Goal: Task Accomplishment & Management: Use online tool/utility

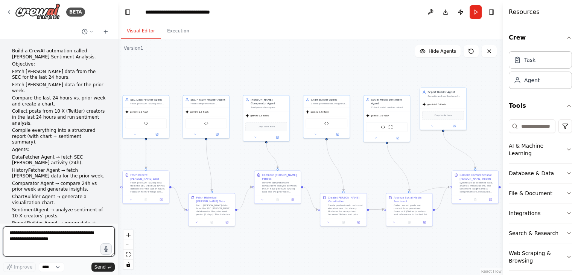
scroll to position [5710, 0]
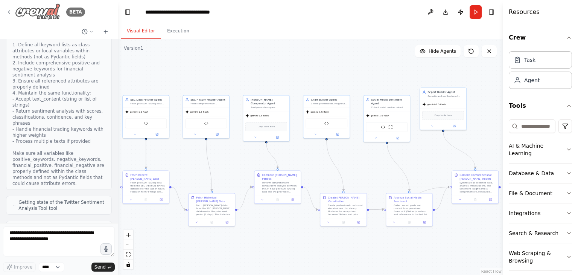
click at [27, 12] on img at bounding box center [37, 11] width 45 height 17
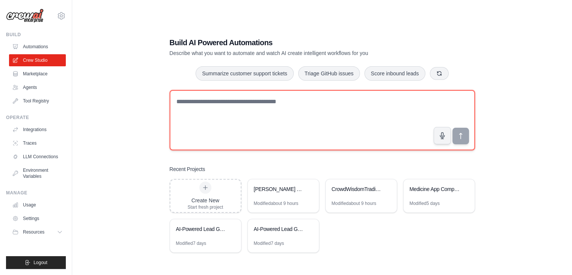
click at [191, 99] on textarea at bounding box center [322, 120] width 305 height 60
paste textarea "**********"
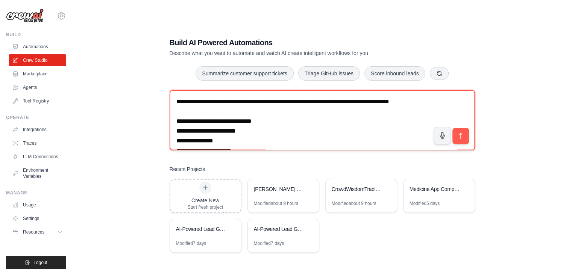
scroll to position [385, 0]
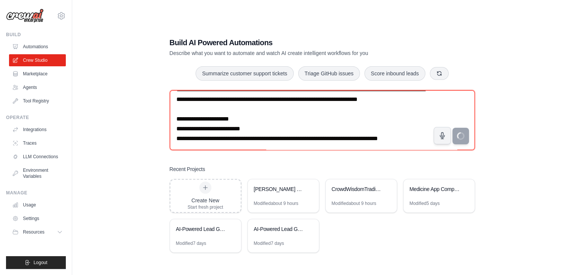
type textarea "**********"
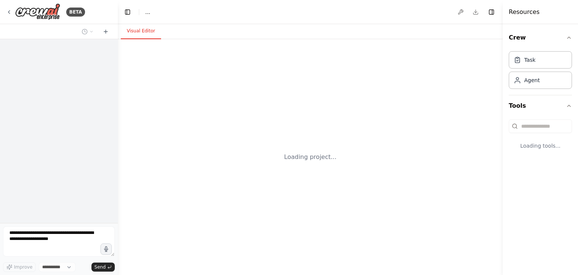
select select "****"
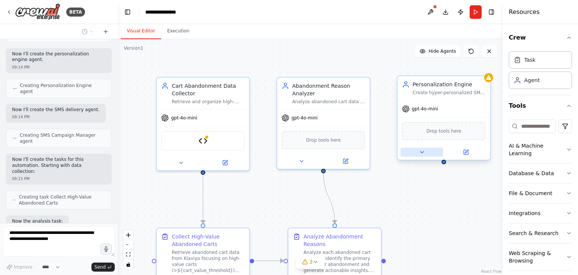
scroll to position [1169, 0]
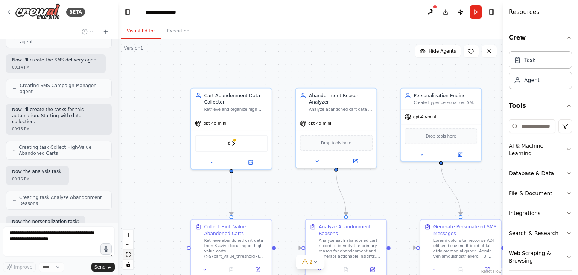
click at [129, 251] on button "fit view" at bounding box center [128, 254] width 10 height 10
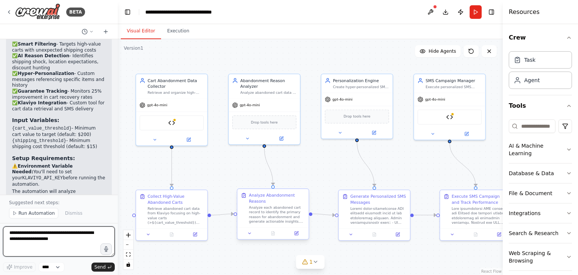
scroll to position [1766, 0]
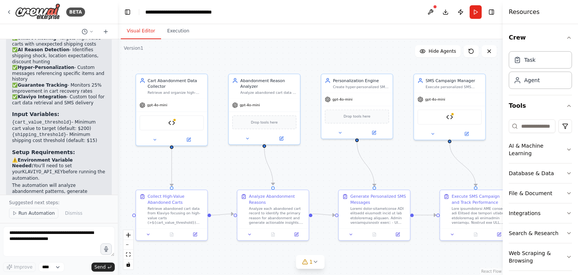
click at [18, 212] on button "Run Automation" at bounding box center [33, 213] width 49 height 11
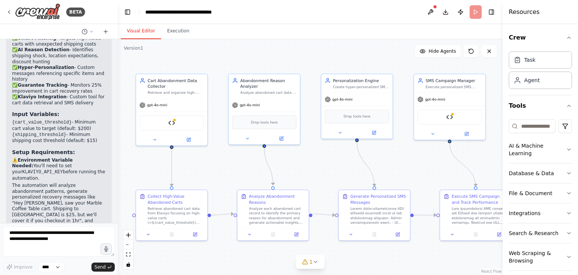
scroll to position [1738, 0]
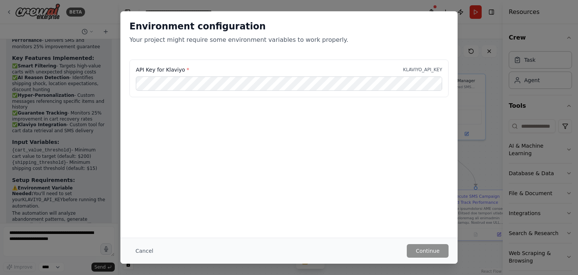
click at [99, 111] on div "Environment configuration Your project might require some environment variables…" at bounding box center [289, 137] width 578 height 275
click at [99, 104] on div "Environment configuration Your project might require some environment variables…" at bounding box center [289, 137] width 578 height 275
click at [144, 253] on button "Cancel" at bounding box center [144, 251] width 30 height 14
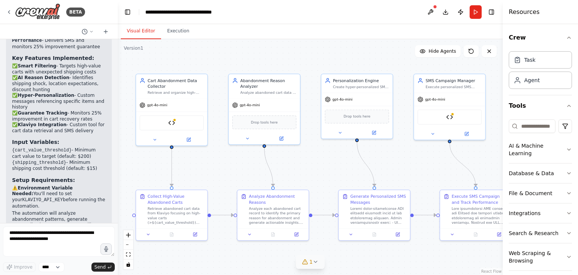
click at [316, 263] on icon at bounding box center [315, 261] width 6 height 6
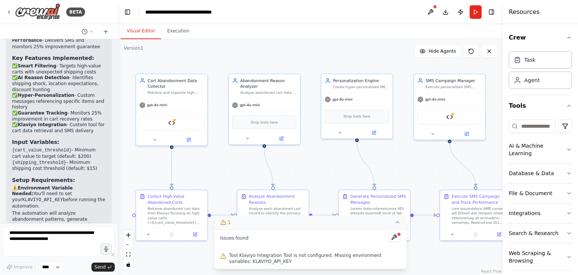
click at [299, 166] on div ".deletable-edge-delete-btn { width: 20px; height: 20px; border: 0px solid #ffff…" at bounding box center [310, 156] width 385 height 235
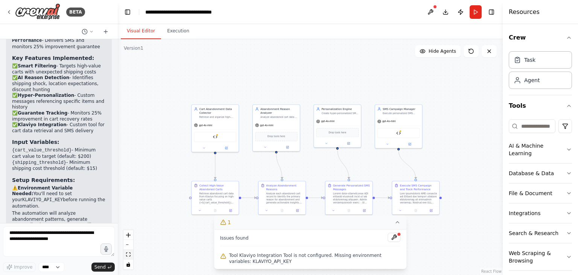
click at [130, 254] on icon "fit view" at bounding box center [128, 254] width 5 height 4
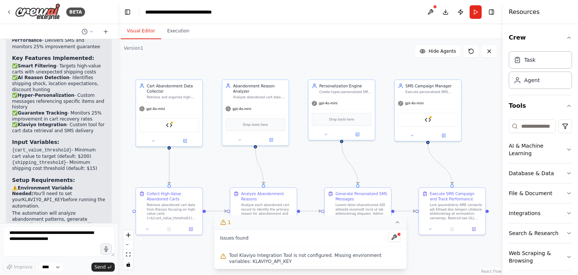
click at [387, 222] on button "1" at bounding box center [310, 222] width 193 height 14
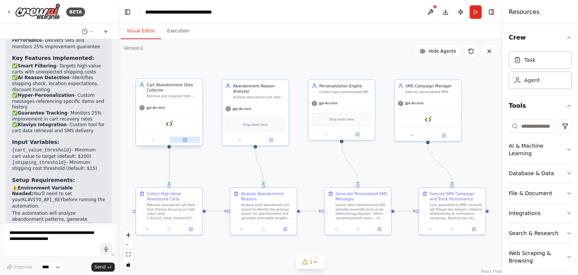
click at [188, 138] on button at bounding box center [185, 140] width 30 height 6
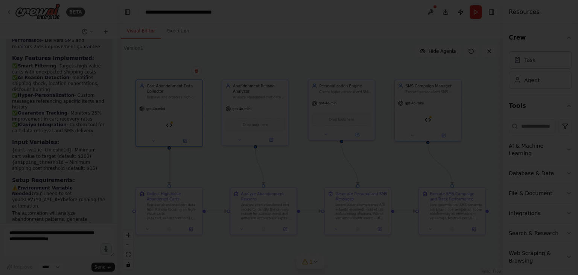
click at [295, 181] on div at bounding box center [289, 137] width 578 height 275
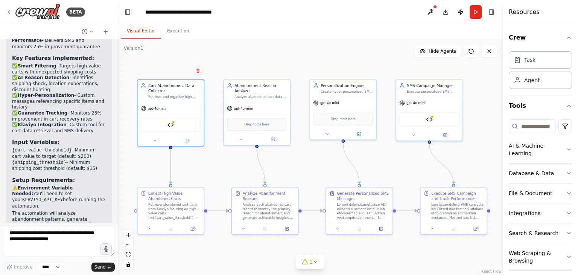
click at [304, 174] on div ".deletable-edge-delete-btn { width: 20px; height: 20px; border: 0px solid #ffff…" at bounding box center [310, 156] width 385 height 235
click at [305, 174] on div ".deletable-edge-delete-btn { width: 20px; height: 20px; border: 0px solid #ffff…" at bounding box center [310, 156] width 385 height 235
click at [319, 165] on div ".deletable-edge-delete-btn { width: 20px; height: 20px; border: 0px solid #ffff…" at bounding box center [310, 156] width 385 height 235
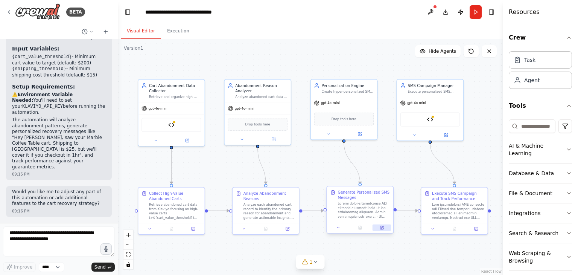
scroll to position [1626, 0]
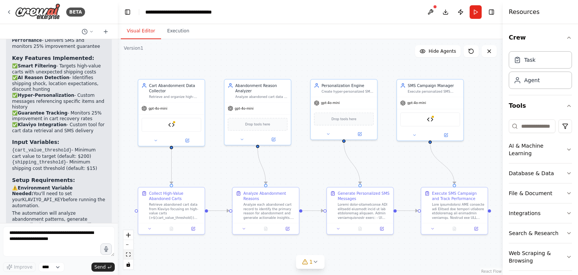
click at [128, 255] on icon "fit view" at bounding box center [128, 254] width 5 height 4
click at [567, 149] on icon "button" at bounding box center [568, 150] width 3 height 2
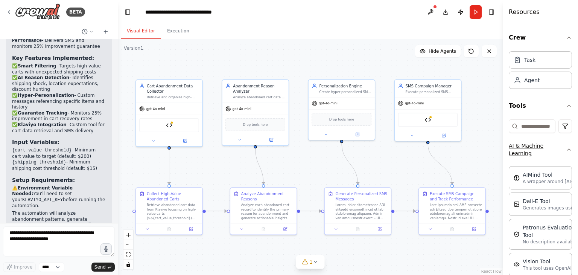
click at [564, 152] on button "AI & Machine Learning" at bounding box center [539, 149] width 63 height 27
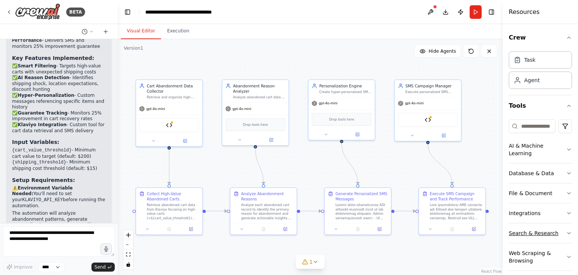
click at [566, 232] on icon "button" at bounding box center [569, 233] width 6 height 6
click at [567, 232] on icon "button" at bounding box center [568, 233] width 3 height 2
click at [566, 213] on icon "button" at bounding box center [569, 213] width 6 height 6
click at [567, 212] on icon "button" at bounding box center [568, 213] width 3 height 2
click at [566, 212] on icon "button" at bounding box center [569, 213] width 6 height 6
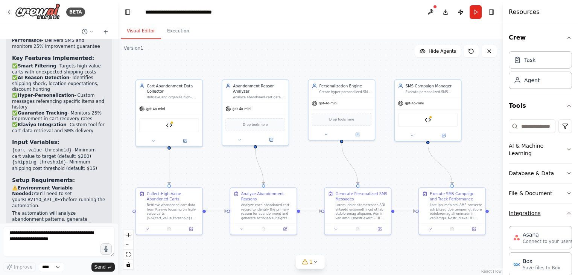
click at [567, 212] on icon "button" at bounding box center [568, 213] width 3 height 2
click at [566, 211] on icon "button" at bounding box center [569, 213] width 6 height 6
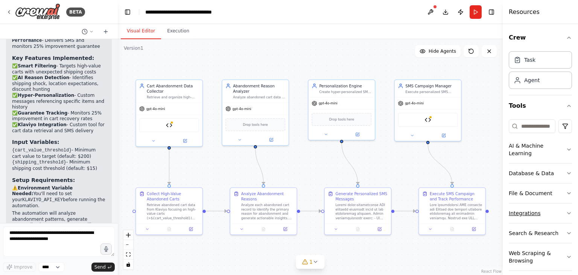
click at [566, 211] on icon "button" at bounding box center [569, 213] width 6 height 6
click at [566, 210] on icon "button" at bounding box center [569, 213] width 6 height 6
click at [562, 208] on button "Integrations" at bounding box center [539, 213] width 63 height 20
click at [560, 208] on button "Integrations" at bounding box center [539, 213] width 63 height 20
click at [564, 208] on button "Integrations" at bounding box center [539, 213] width 63 height 20
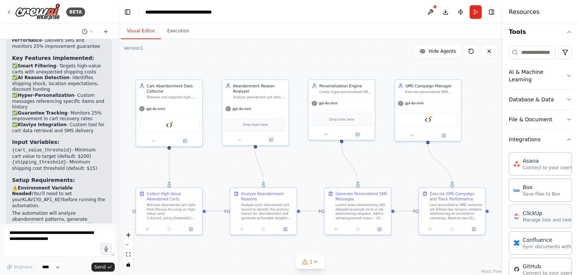
scroll to position [113, 0]
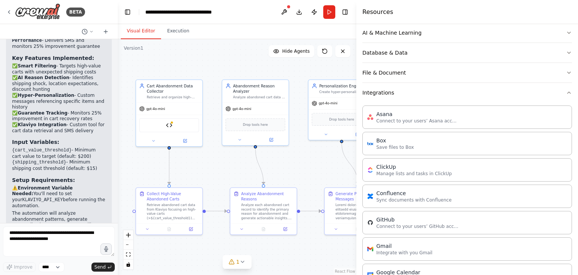
drag, startPoint x: 504, startPoint y: 166, endPoint x: 356, endPoint y: 173, distance: 148.0
click at [356, 173] on div at bounding box center [357, 137] width 3 height 275
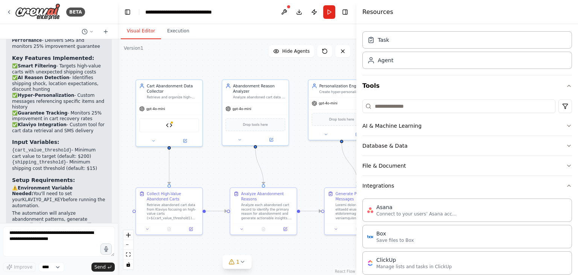
scroll to position [0, 0]
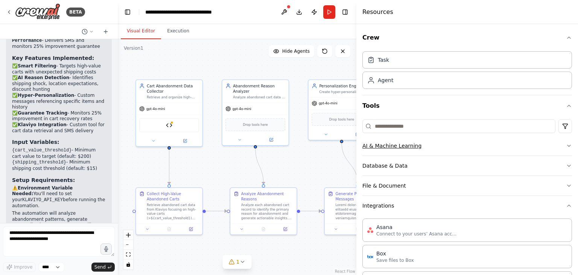
click at [566, 143] on icon "button" at bounding box center [569, 146] width 6 height 6
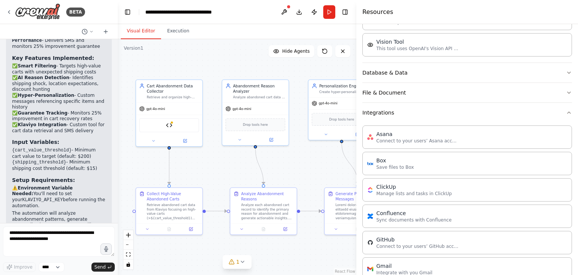
scroll to position [188, 0]
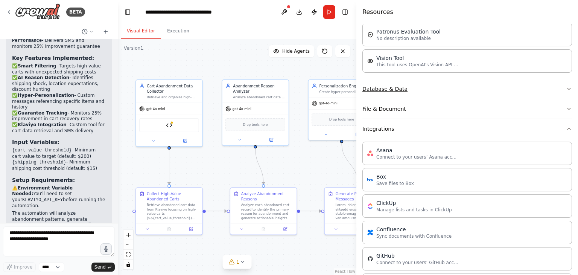
click at [566, 87] on icon "button" at bounding box center [569, 89] width 6 height 6
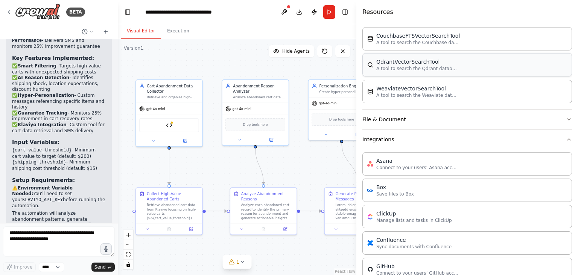
scroll to position [263, 0]
click at [566, 115] on icon "button" at bounding box center [569, 118] width 6 height 6
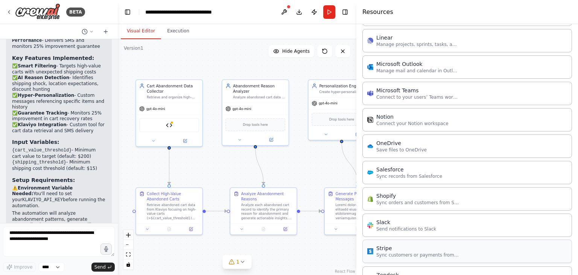
scroll to position [958, 0]
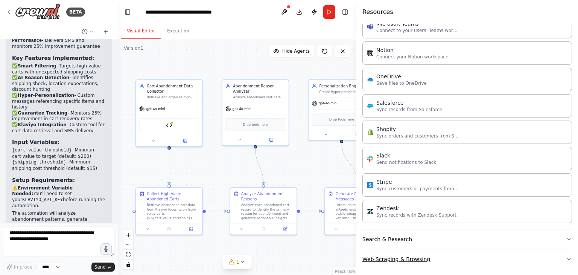
click at [566, 256] on icon "button" at bounding box center [569, 259] width 6 height 6
click at [566, 236] on icon "button" at bounding box center [569, 239] width 6 height 6
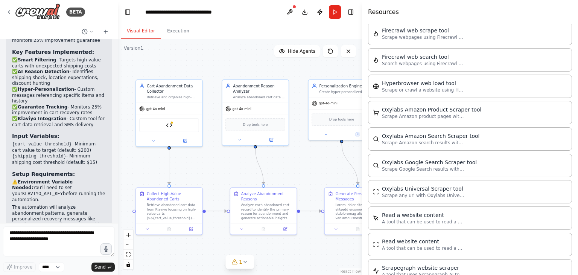
scroll to position [1626, 0]
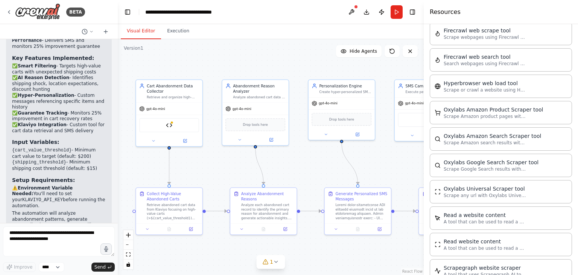
drag, startPoint x: 356, startPoint y: 71, endPoint x: 423, endPoint y: 71, distance: 67.3
click at [423, 71] on div at bounding box center [424, 137] width 3 height 275
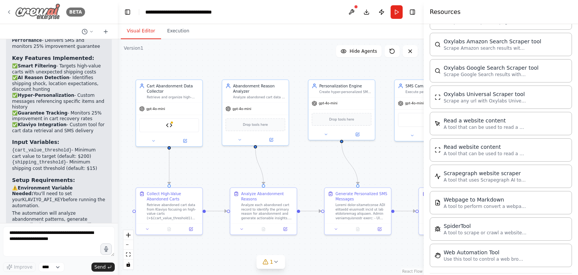
click at [11, 12] on icon at bounding box center [9, 12] width 6 height 6
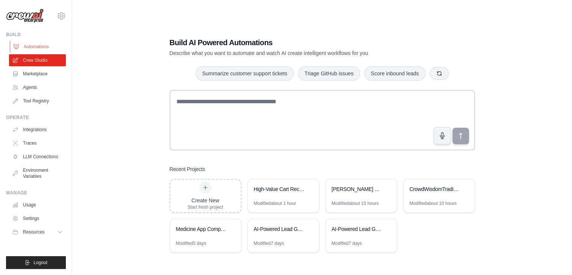
click at [40, 46] on link "Automations" at bounding box center [38, 47] width 57 height 12
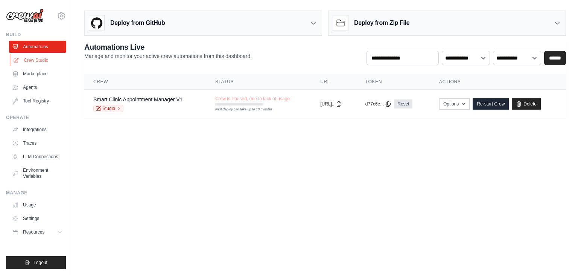
click at [41, 60] on link "Crew Studio" at bounding box center [38, 60] width 57 height 12
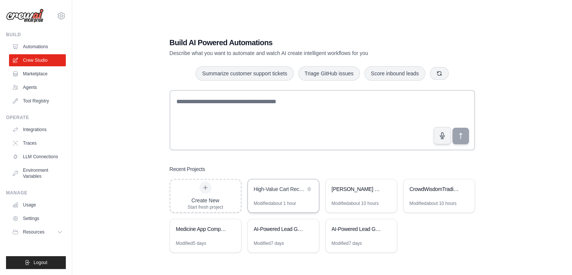
scroll to position [15, 0]
